Goal: Information Seeking & Learning: Check status

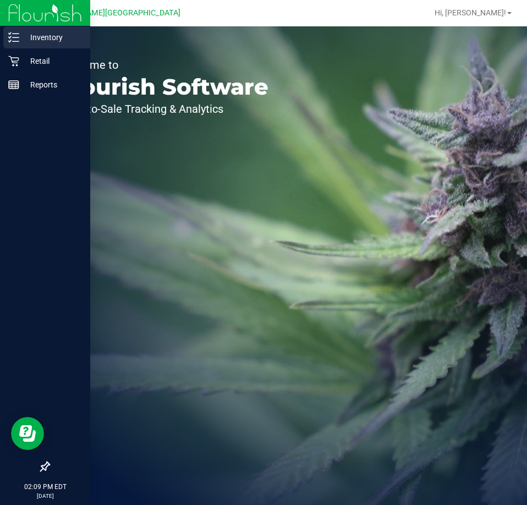
click at [39, 37] on p "Inventory" at bounding box center [52, 37] width 66 height 13
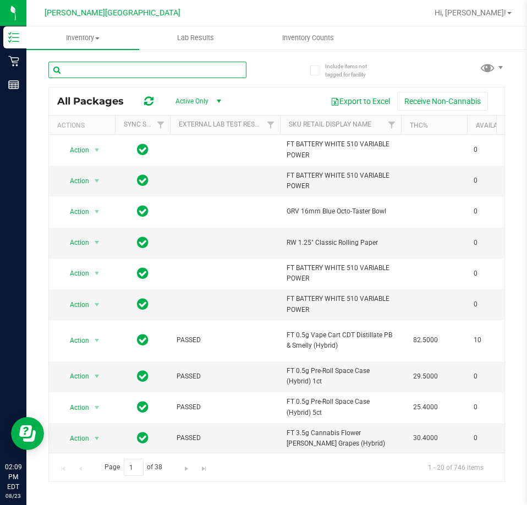
click at [95, 71] on input "text" at bounding box center [147, 70] width 198 height 16
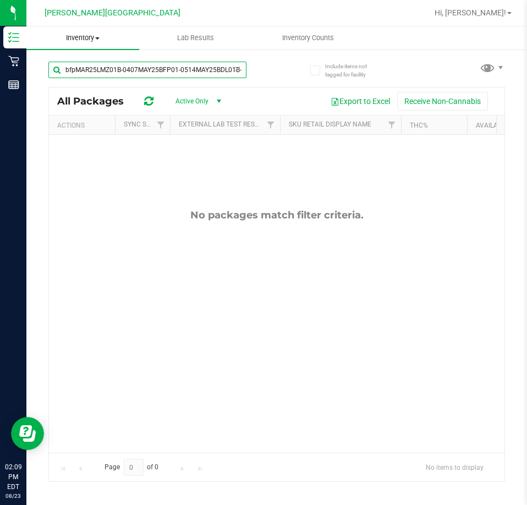
scroll to position [0, 15]
click at [230, 68] on input "bfpMAR25LMZ01B-0407MAY25BFP01-0514MAY25BDL01B-0602MAY25BDL01B-0602" at bounding box center [147, 70] width 198 height 16
type input "0"
type input "a"
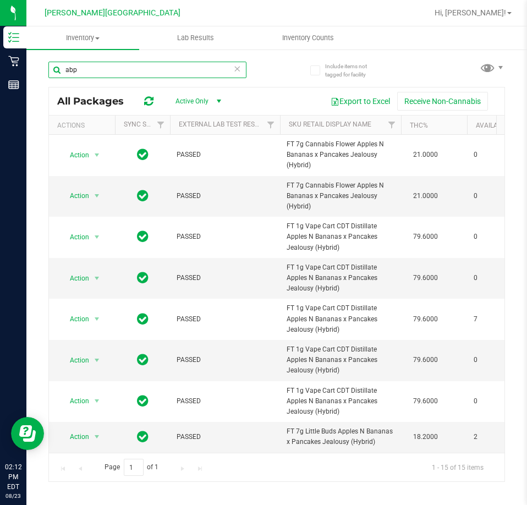
type input "abp"
click at [200, 76] on input "abp" at bounding box center [147, 70] width 198 height 16
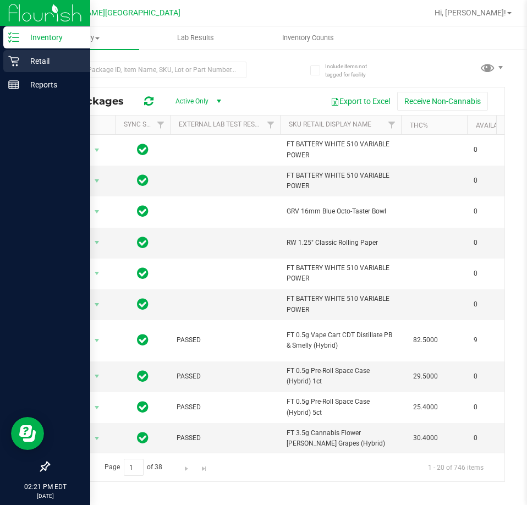
click at [37, 61] on p "Retail" at bounding box center [52, 60] width 66 height 13
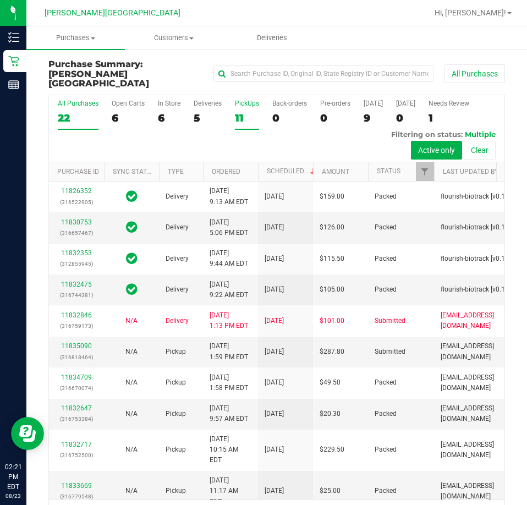
click at [238, 100] on div "PickUps" at bounding box center [247, 104] width 24 height 8
click at [0, 0] on input "PickUps 11" at bounding box center [0, 0] width 0 height 0
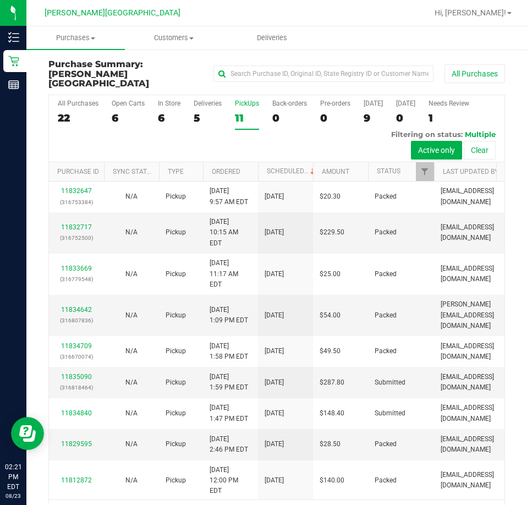
click at [245, 100] on div "PickUps" at bounding box center [247, 104] width 24 height 8
click at [0, 0] on input "PickUps 11" at bounding box center [0, 0] width 0 height 0
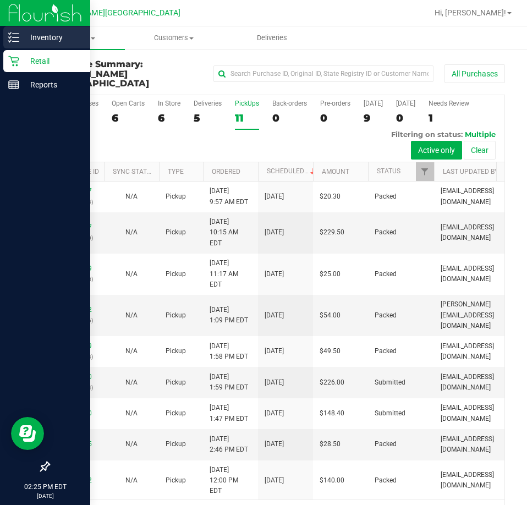
click at [14, 37] on line at bounding box center [16, 37] width 6 height 0
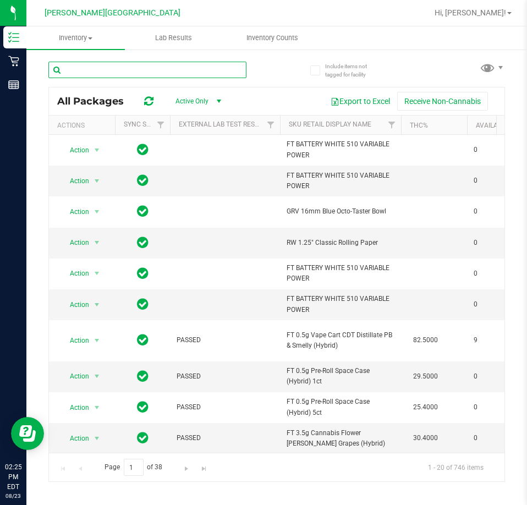
click at [114, 69] on input "text" at bounding box center [147, 70] width 198 height 16
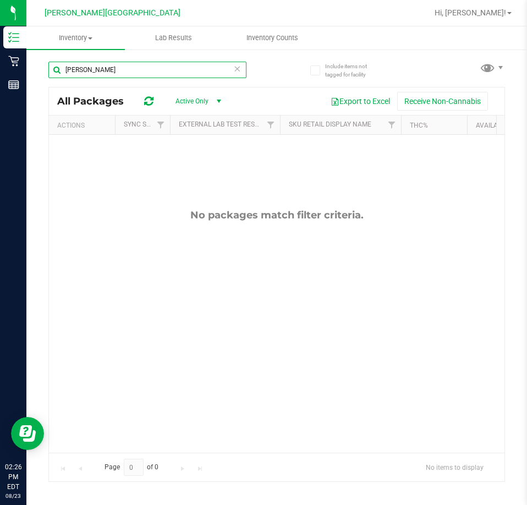
click at [84, 67] on input "[PERSON_NAME]" at bounding box center [147, 70] width 198 height 16
click at [92, 73] on input "[PERSON_NAME]" at bounding box center [147, 70] width 198 height 16
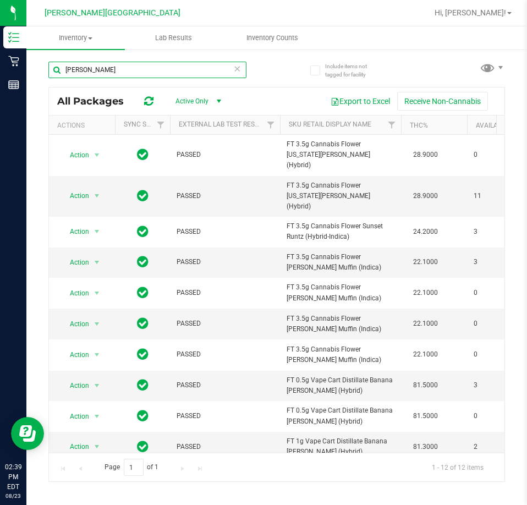
click at [102, 68] on input "[PERSON_NAME]" at bounding box center [147, 70] width 198 height 16
type input "r"
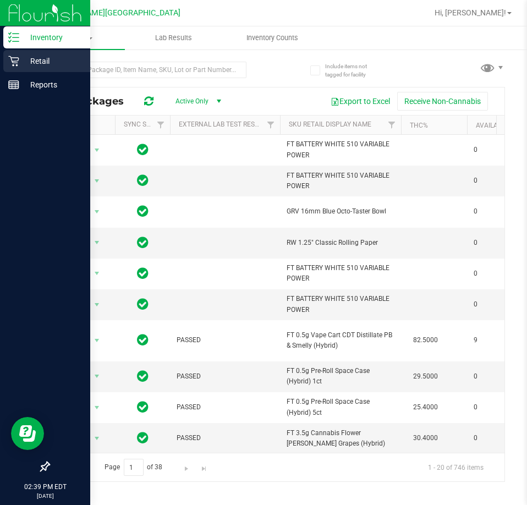
click at [34, 58] on p "Retail" at bounding box center [52, 60] width 66 height 13
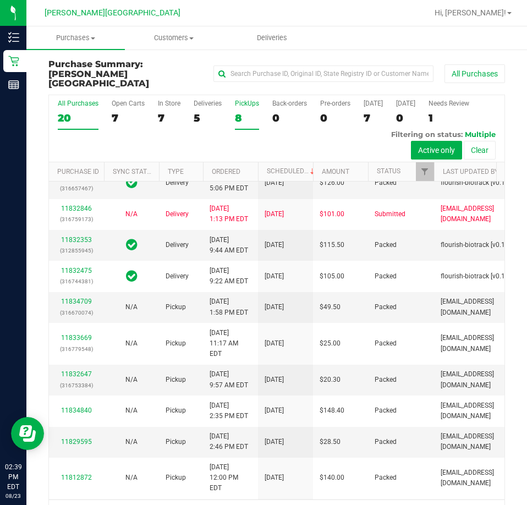
click at [241, 100] on div "PickUps" at bounding box center [247, 104] width 24 height 8
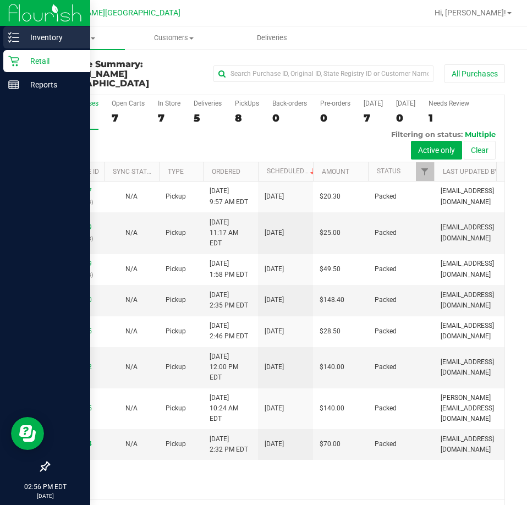
click at [10, 33] on icon at bounding box center [13, 37] width 11 height 11
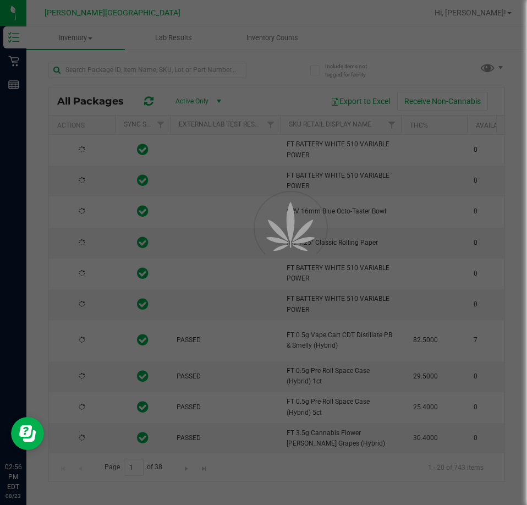
click at [119, 72] on div at bounding box center [263, 252] width 527 height 505
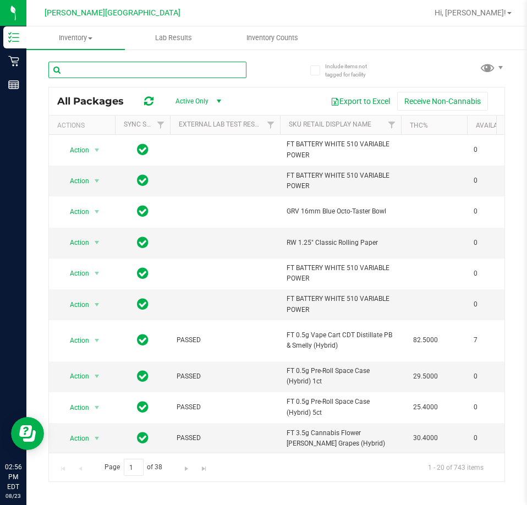
click at [77, 73] on input "text" at bounding box center [147, 70] width 198 height 16
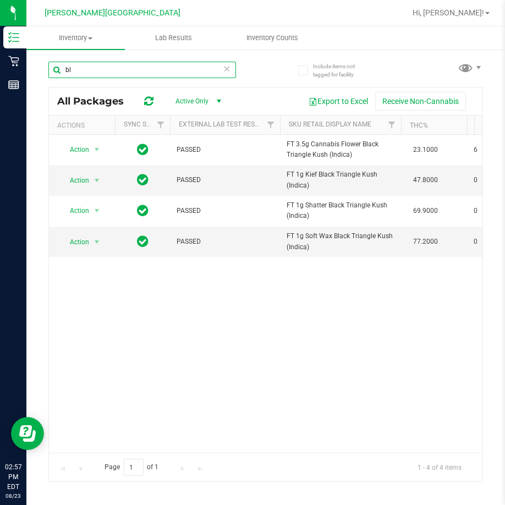
type input "b"
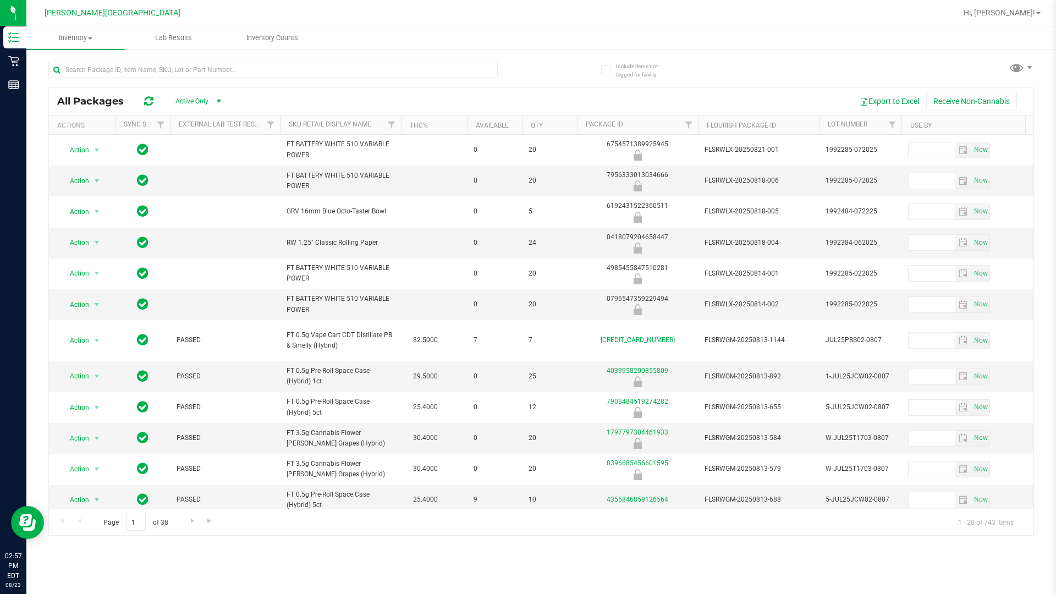
click at [526, 19] on nav "[PERSON_NAME][GEOGRAPHIC_DATA] WC Hi, [PERSON_NAME]!" at bounding box center [540, 13] width 1029 height 26
drag, startPoint x: 1052, startPoint y: 40, endPoint x: 1054, endPoint y: 46, distance: 5.6
click at [526, 45] on ul "Inventory All packages All inventory Waste log Lab Results Inventory Counts" at bounding box center [554, 38] width 1056 height 24
